Goal: Task Accomplishment & Management: Use online tool/utility

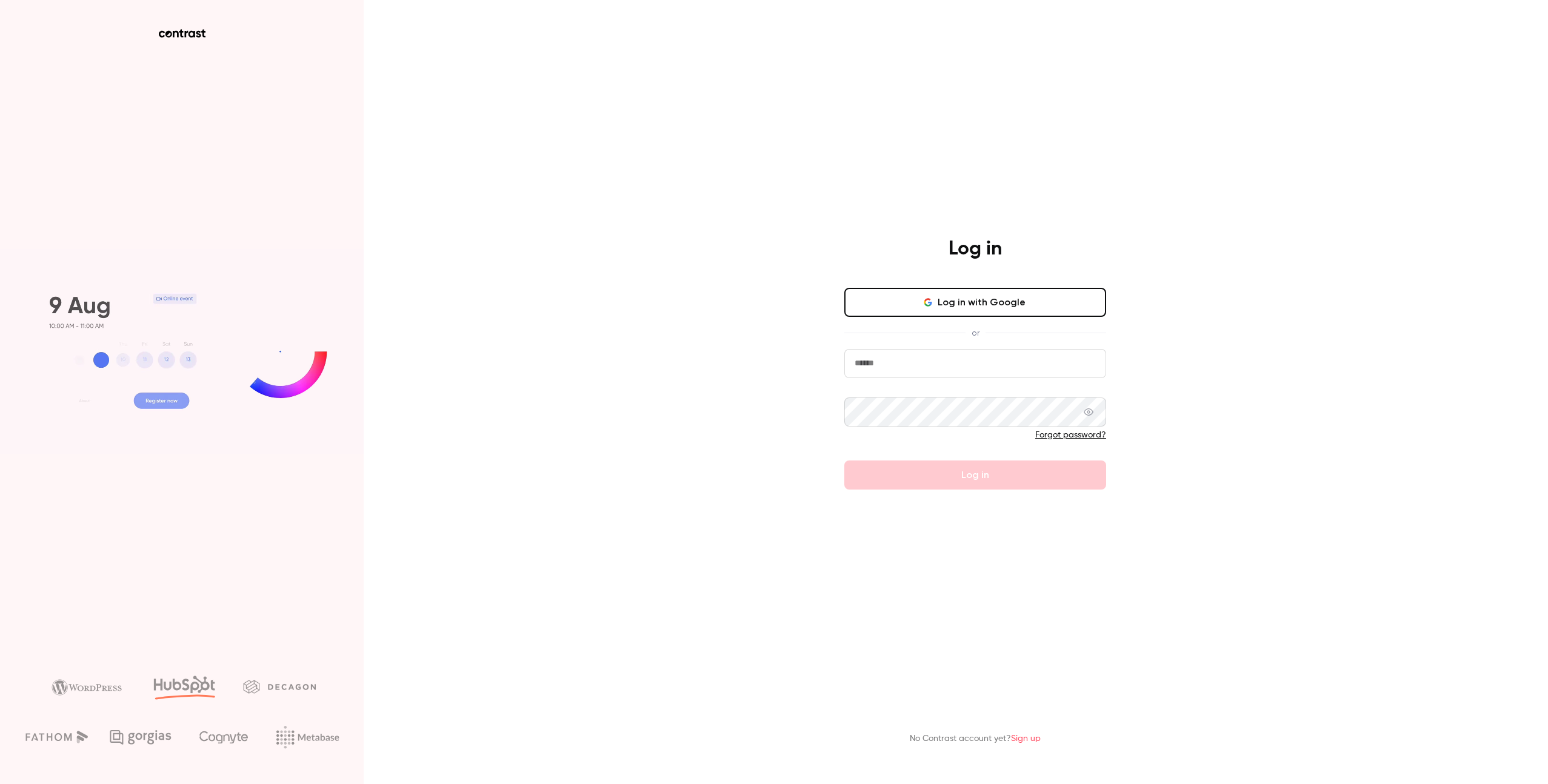
click at [975, 303] on button "Log in with Google" at bounding box center [975, 302] width 262 height 29
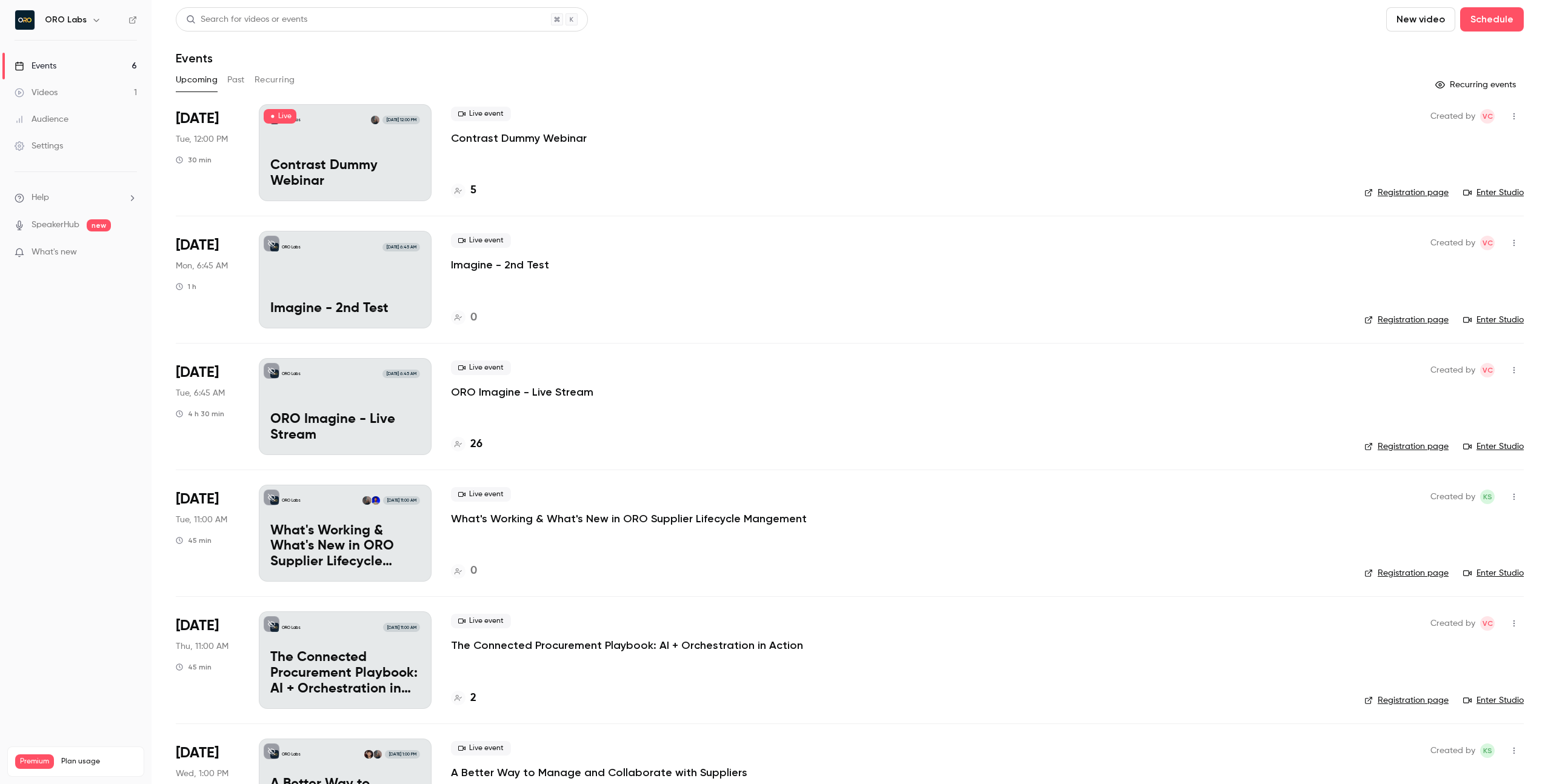
click at [410, 159] on p "Contrast Dummy Webinar" at bounding box center [345, 174] width 150 height 31
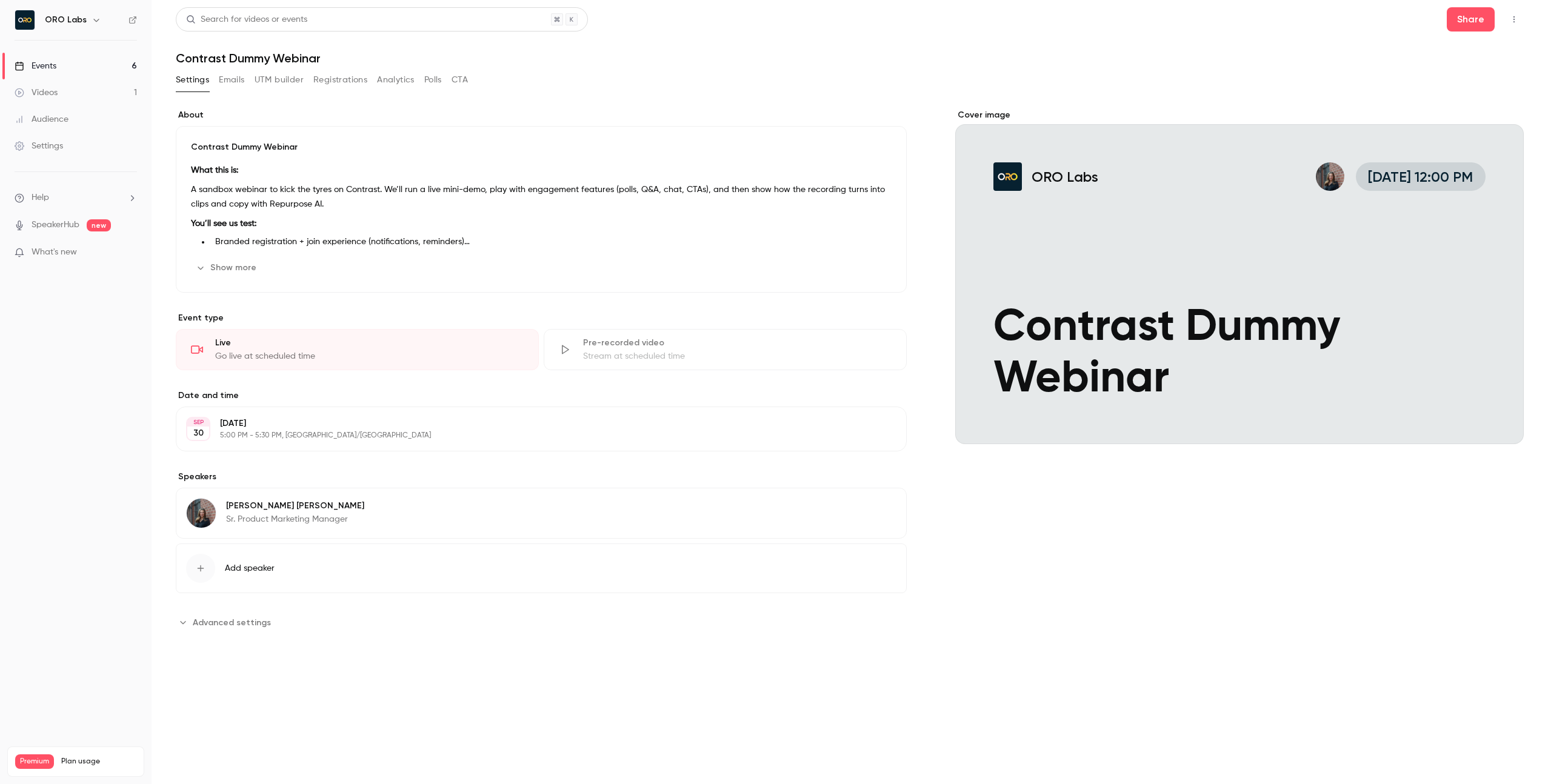
click at [1517, 24] on button "button" at bounding box center [1515, 20] width 20 height 20
click at [1461, 84] on div "Enter Studio" at bounding box center [1467, 82] width 92 height 12
